Goal: Browse casually

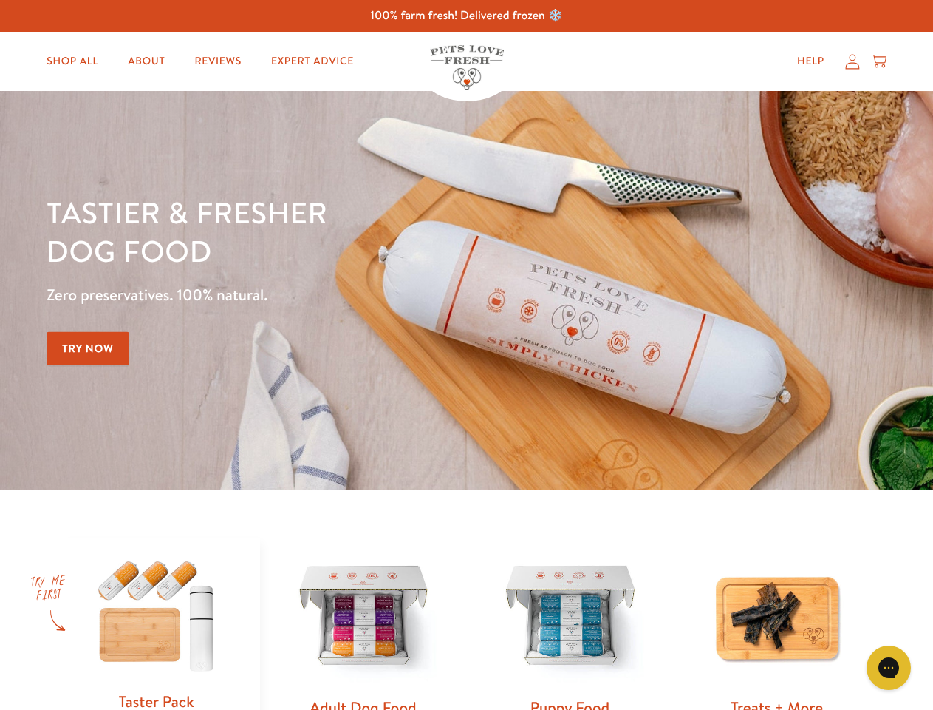
click at [466, 355] on div "Tastier & fresher dog food Zero preservatives. 100% natural. Try Now" at bounding box center [327, 290] width 560 height 195
click at [889, 667] on icon "Gorgias live chat" at bounding box center [889, 667] width 14 height 14
